Goal: Information Seeking & Learning: Find specific fact

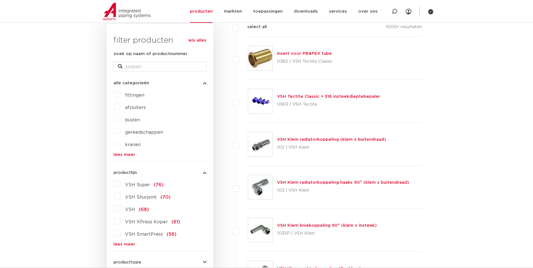
scroll to position [84, 0]
click at [124, 243] on link "lees meer" at bounding box center [160, 245] width 93 height 4
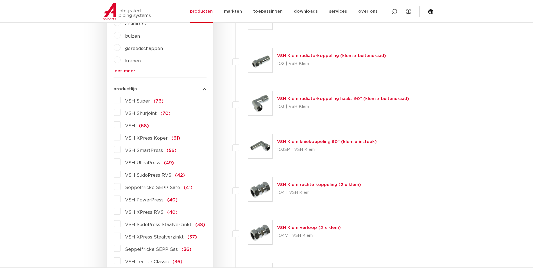
scroll to position [197, 0]
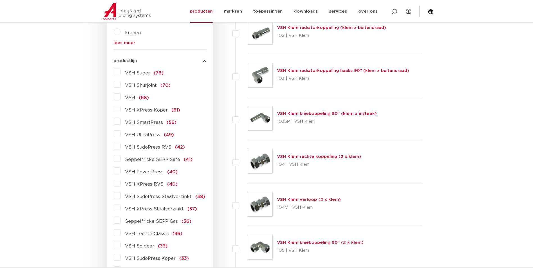
click at [147, 186] on span "VSH XPress RVS" at bounding box center [144, 184] width 38 height 4
click at [0, 0] on input "VSH XPress RVS (40)" at bounding box center [0, 0] width 0 height 0
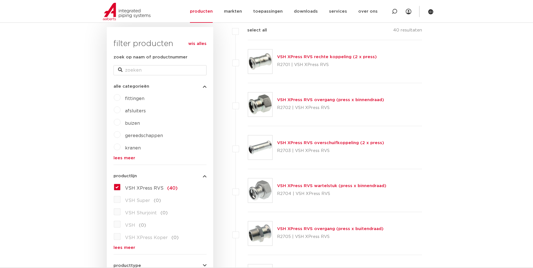
scroll to position [84, 0]
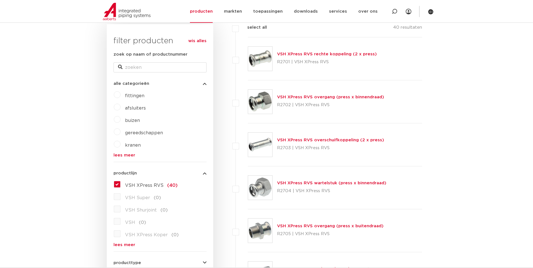
click at [316, 55] on link "VSH XPress RVS rechte koppeling (2 x press)" at bounding box center [327, 54] width 100 height 4
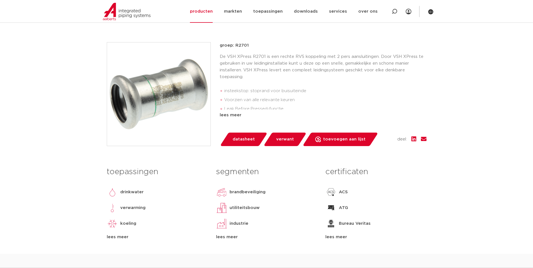
scroll to position [28, 0]
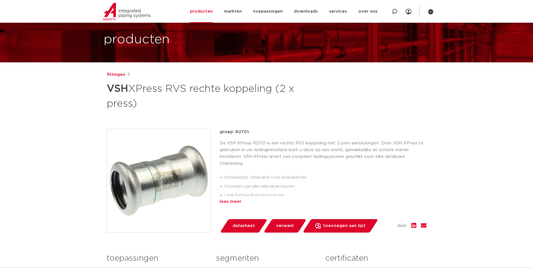
click at [237, 199] on div "lees meer" at bounding box center [323, 201] width 207 height 7
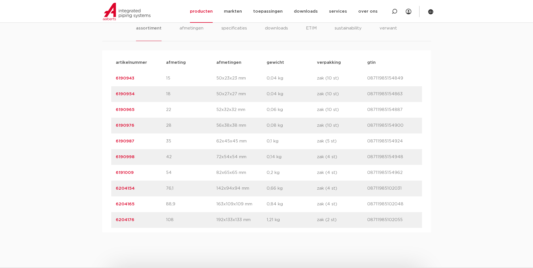
scroll to position [393, 0]
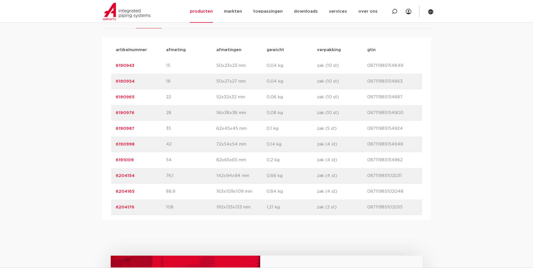
drag, startPoint x: 143, startPoint y: 117, endPoint x: 29, endPoint y: 99, distance: 115.5
click at [29, 99] on div "assortiment [GEOGRAPHIC_DATA] specificaties downloads ETIM sustainability verwa…" at bounding box center [266, 106] width 533 height 225
drag, startPoint x: 29, startPoint y: 99, endPoint x: 163, endPoint y: 110, distance: 134.2
click at [163, 110] on p "6190976" at bounding box center [141, 113] width 50 height 7
drag, startPoint x: 146, startPoint y: 114, endPoint x: 106, endPoint y: 114, distance: 39.3
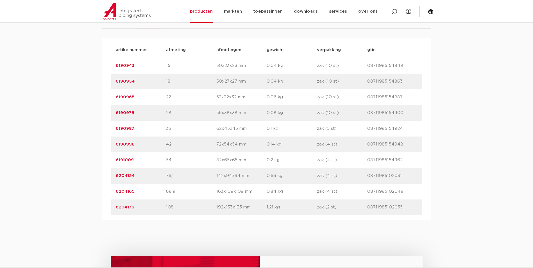
click at [106, 114] on div "artikelnummer afmeting [GEOGRAPHIC_DATA] gewicht verpakking gtin artikelnummer …" at bounding box center [266, 129] width 329 height 182
copy link "6190976"
drag, startPoint x: 139, startPoint y: 99, endPoint x: 87, endPoint y: 96, distance: 51.8
click at [87, 96] on div "assortiment [GEOGRAPHIC_DATA] specificaties downloads ETIM sustainability verwa…" at bounding box center [266, 106] width 533 height 225
copy link "6190965"
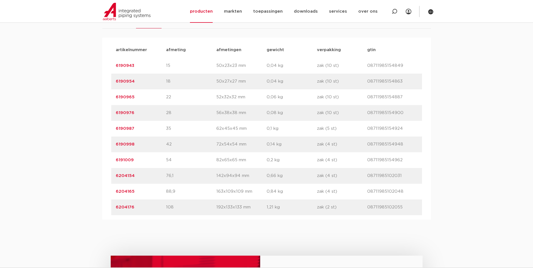
click at [442, 106] on div "assortiment [GEOGRAPHIC_DATA] specificaties downloads ETIM sustainability verwa…" at bounding box center [266, 106] width 533 height 225
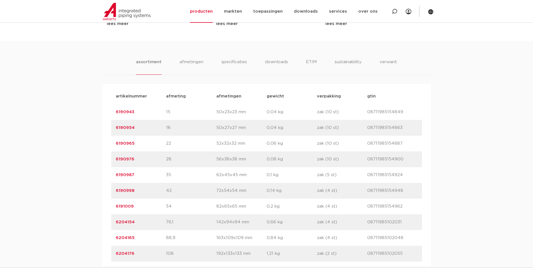
scroll to position [347, 0]
click at [443, 143] on div "assortiment [GEOGRAPHIC_DATA] specificaties downloads ETIM sustainability verwa…" at bounding box center [266, 153] width 533 height 225
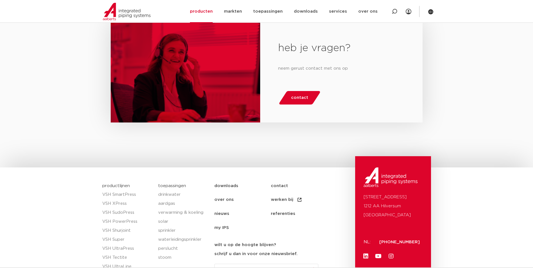
scroll to position [459, 0]
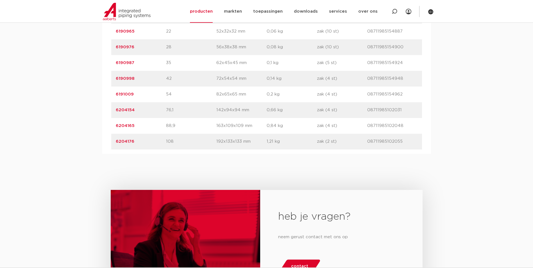
drag, startPoint x: 151, startPoint y: 146, endPoint x: 96, endPoint y: 143, distance: 54.6
click at [96, 143] on div "assortiment [GEOGRAPHIC_DATA] specificaties downloads ETIM sustainability verwa…" at bounding box center [266, 41] width 533 height 225
copy link "6204176"
click at [286, 183] on div "heb je vragen? neem gerust contact met ons op contact" at bounding box center [266, 245] width 533 height 182
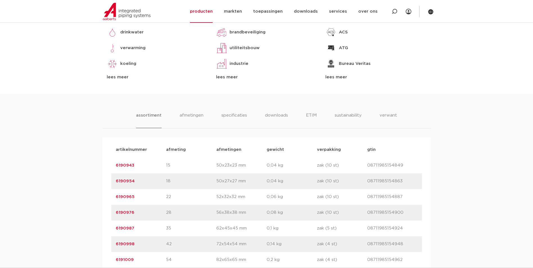
scroll to position [375, 0]
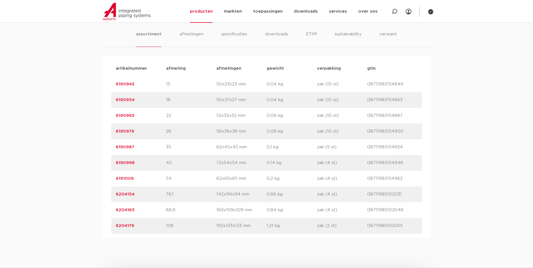
drag, startPoint x: 136, startPoint y: 145, endPoint x: 109, endPoint y: 148, distance: 27.5
click at [109, 148] on div "artikelnummer afmeting [GEOGRAPHIC_DATA] gewicht verpakking gtin artikelnummer …" at bounding box center [266, 147] width 329 height 182
copy link "6190987"
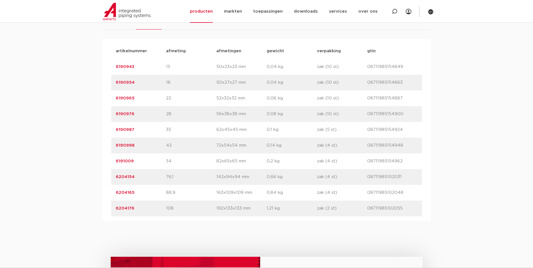
scroll to position [393, 0]
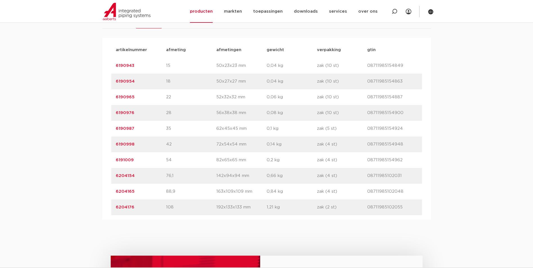
click at [197, 203] on div "artikelnummer 6204176 afmeting 108 afmetingen 192x133x133 mm gewicht 1,21 kg ve…" at bounding box center [266, 208] width 311 height 16
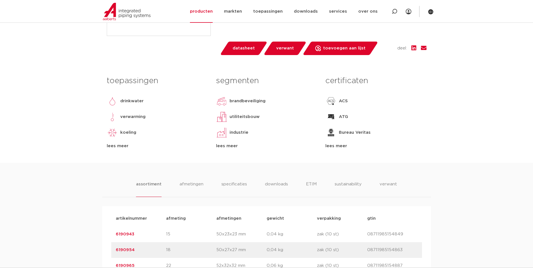
scroll to position [309, 0]
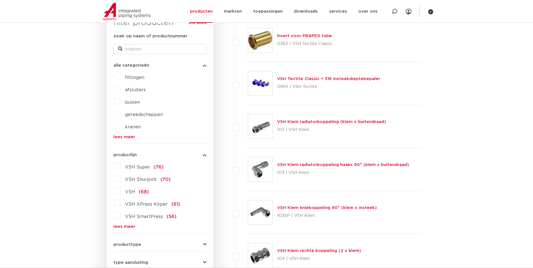
scroll to position [112, 0]
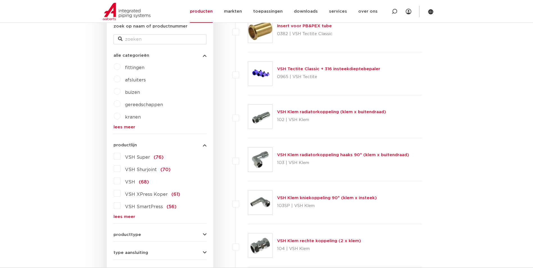
click at [122, 217] on link "lees meer" at bounding box center [160, 217] width 93 height 4
